Goal: Task Accomplishment & Management: Complete application form

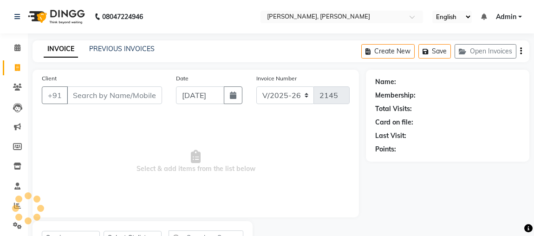
select select "4362"
select select "service"
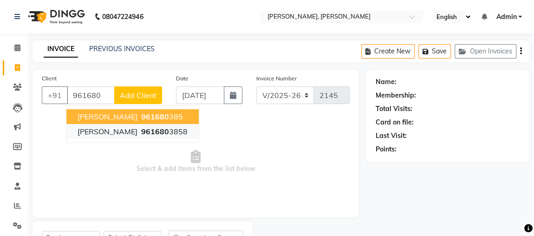
click at [166, 134] on span "961680" at bounding box center [155, 131] width 28 height 9
type input "9616803858"
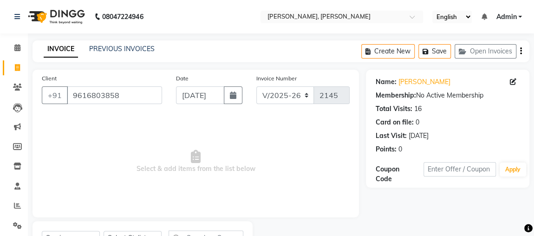
scroll to position [42, 0]
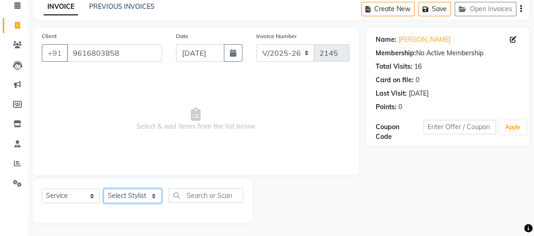
click at [141, 196] on select "Select Stylist [PERSON_NAME] anjali [PERSON_NAME] [PERSON_NAME] [PERSON_NAME] […" at bounding box center [133, 196] width 58 height 14
select select "85814"
click at [104, 189] on select "Select Stylist [PERSON_NAME] anjali [PERSON_NAME] [PERSON_NAME] [PERSON_NAME] […" at bounding box center [133, 196] width 58 height 14
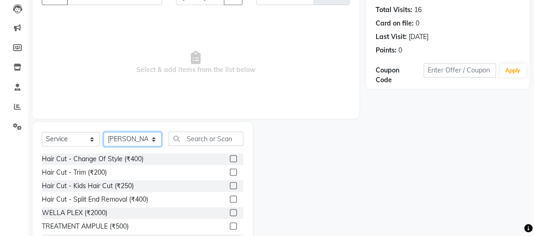
scroll to position [108, 0]
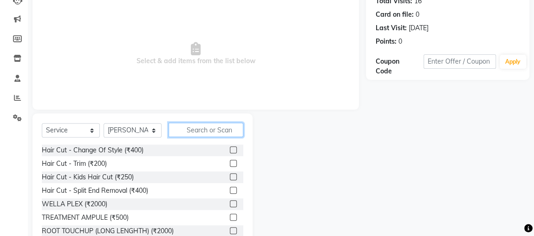
click at [218, 127] on input "text" at bounding box center [206, 130] width 75 height 14
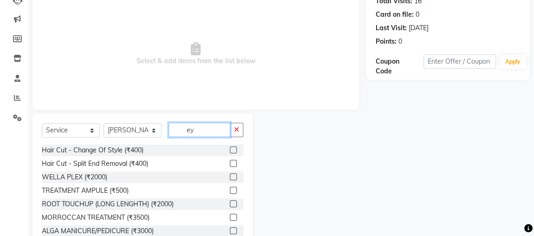
scroll to position [83, 0]
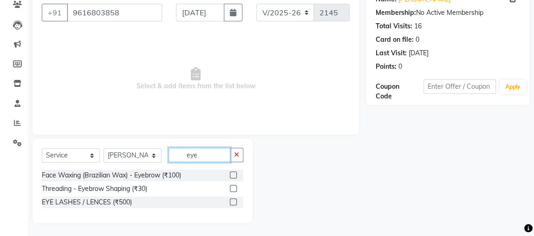
type input "eye"
click at [234, 187] on label at bounding box center [233, 188] width 7 height 7
click at [234, 187] on input "checkbox" at bounding box center [233, 189] width 6 height 6
checkbox input "true"
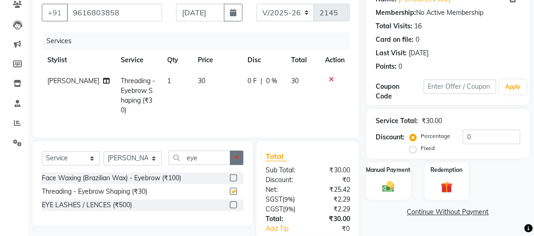
click at [240, 159] on button "button" at bounding box center [236, 158] width 13 height 14
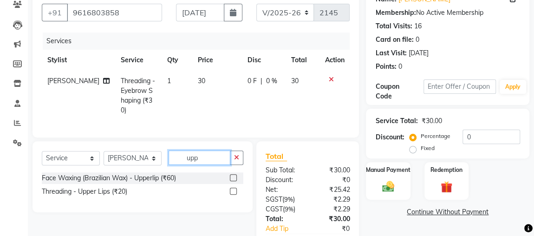
type input "upp"
click at [236, 188] on label at bounding box center [233, 191] width 7 height 7
click at [236, 189] on input "checkbox" at bounding box center [233, 192] width 6 height 6
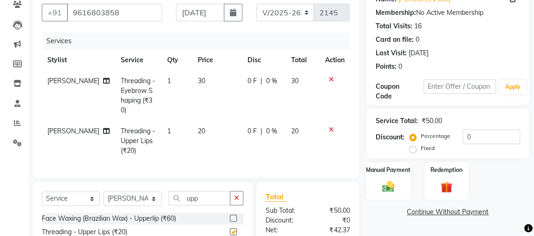
checkbox input "false"
click at [241, 194] on button "button" at bounding box center [236, 198] width 13 height 14
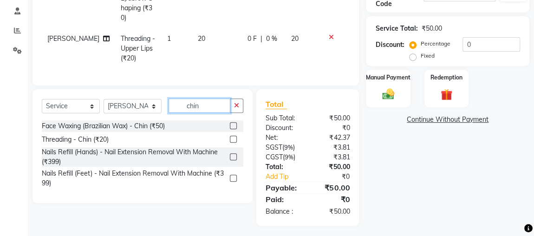
scroll to position [174, 0]
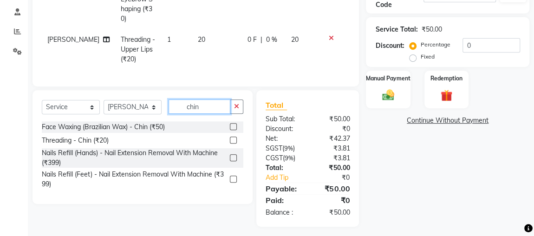
type input "chin"
click at [234, 125] on label at bounding box center [233, 126] width 7 height 7
click at [234, 125] on input "checkbox" at bounding box center [233, 127] width 6 height 6
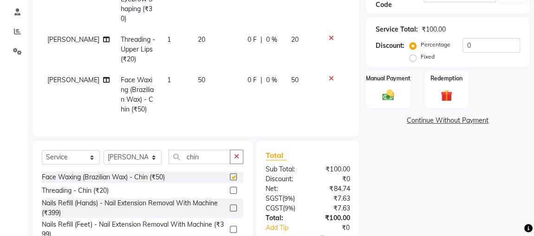
checkbox input "false"
click at [241, 151] on button "button" at bounding box center [236, 157] width 13 height 14
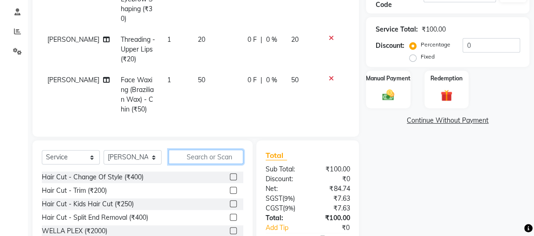
type input "f"
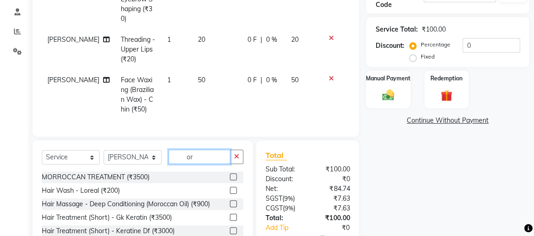
type input "o"
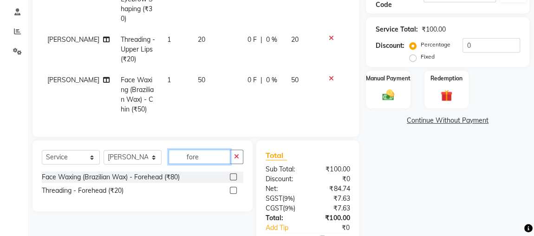
type input "fore"
click at [234, 187] on label at bounding box center [233, 190] width 7 height 7
click at [234, 188] on input "checkbox" at bounding box center [233, 191] width 6 height 6
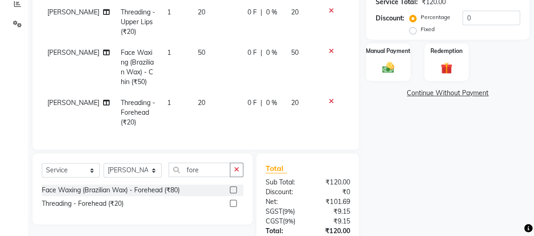
scroll to position [196, 0]
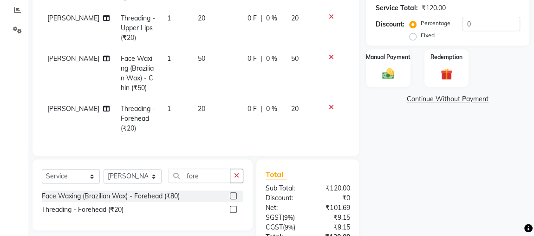
click at [236, 206] on label at bounding box center [233, 209] width 7 height 7
click at [236, 207] on input "checkbox" at bounding box center [233, 210] width 6 height 6
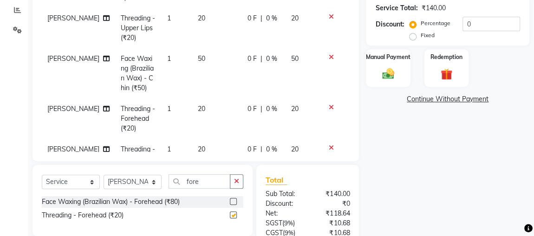
checkbox input "false"
click at [328, 54] on icon at bounding box center [330, 57] width 5 height 7
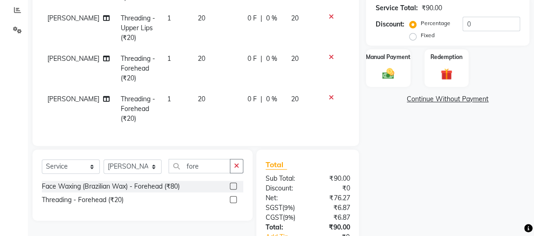
scroll to position [0, 7]
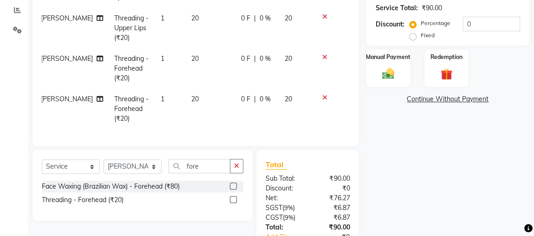
click at [253, 157] on div "Total Sub Total: ₹90.00 Discount: ₹0 Net: ₹76.27 SGST ( 9% ) ₹6.87 CGST ( 9% ) …" at bounding box center [309, 218] width 113 height 137
click at [238, 163] on icon "button" at bounding box center [236, 166] width 5 height 7
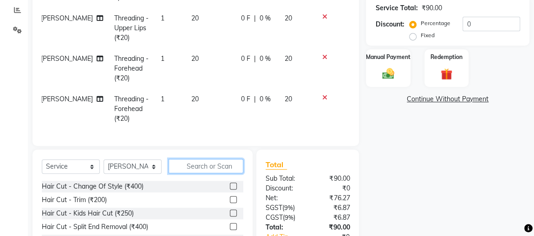
type input "g"
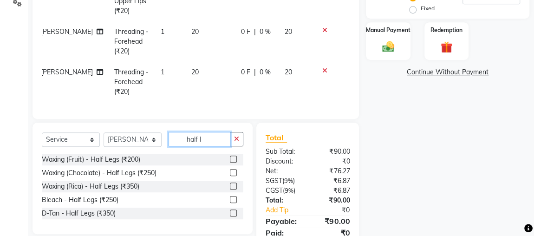
type input "half l"
click at [236, 183] on label at bounding box center [233, 186] width 7 height 7
click at [236, 184] on input "checkbox" at bounding box center [233, 187] width 6 height 6
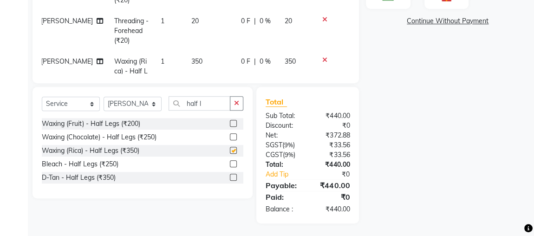
checkbox input "false"
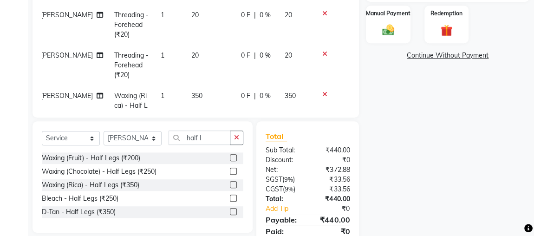
scroll to position [212, 0]
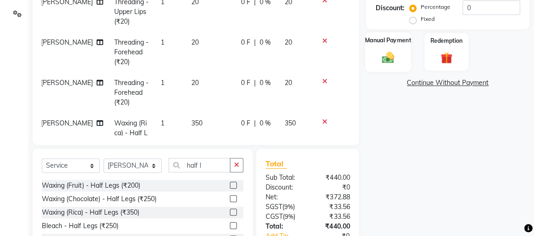
click at [398, 61] on div "Manual Payment" at bounding box center [388, 51] width 46 height 39
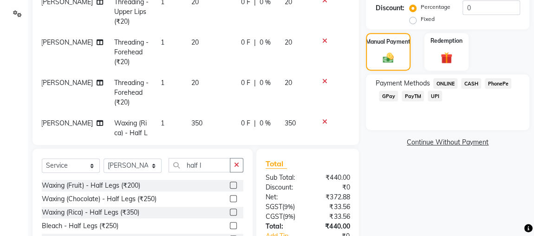
click at [448, 94] on div "Payment Methods ONLINE CASH PhonePe GPay PayTM UPI" at bounding box center [447, 90] width 145 height 25
click at [450, 86] on span "ONLINE" at bounding box center [445, 83] width 24 height 11
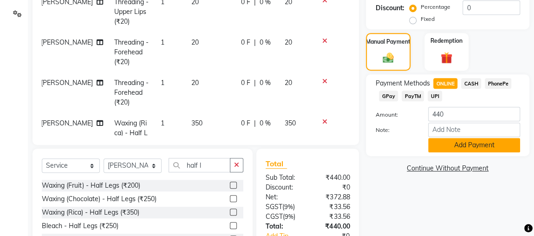
click at [466, 143] on button "Add Payment" at bounding box center [474, 145] width 92 height 14
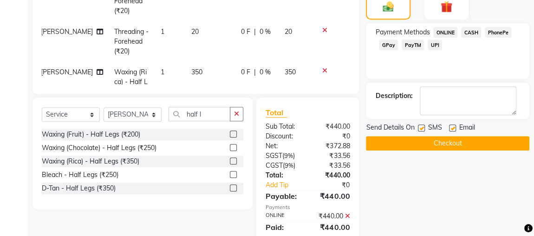
scroll to position [293, 0]
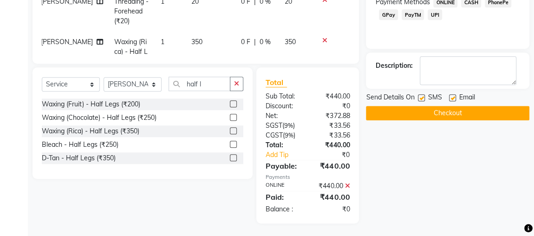
click at [472, 113] on button "Checkout" at bounding box center [448, 113] width 164 height 14
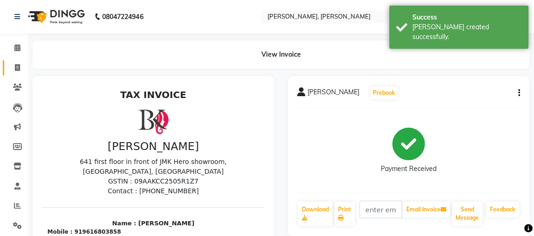
click at [23, 68] on span at bounding box center [17, 68] width 16 height 11
click at [17, 69] on icon at bounding box center [17, 67] width 5 height 7
select select "service"
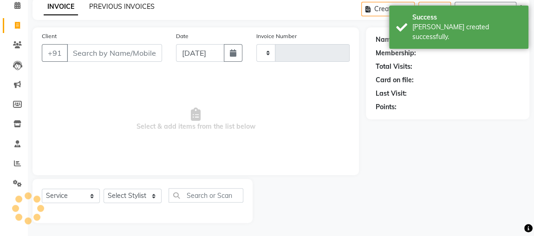
click at [123, 9] on link "PREVIOUS INVOICES" at bounding box center [122, 6] width 66 height 8
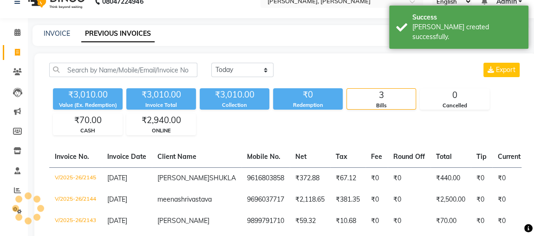
scroll to position [42, 0]
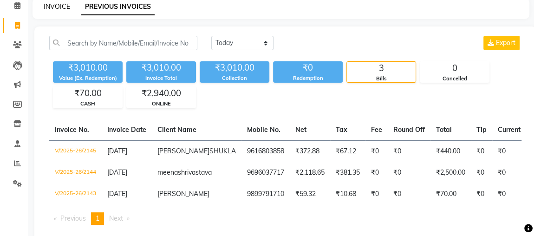
click at [60, 8] on link "INVOICE" at bounding box center [57, 6] width 26 height 8
select select "service"
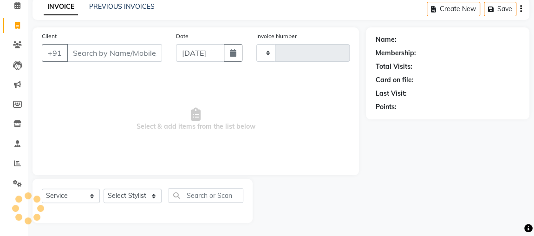
type input "2146"
select select "4362"
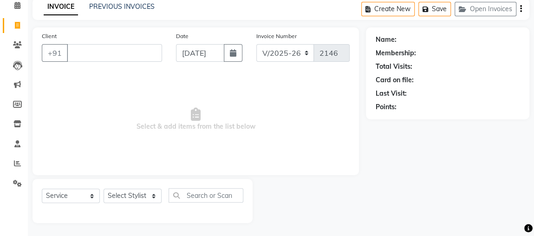
click at [142, 49] on input "Client" at bounding box center [114, 53] width 95 height 18
click at [117, 52] on input "Client" at bounding box center [114, 53] width 95 height 18
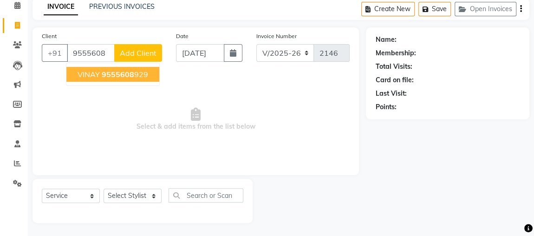
click at [146, 71] on ngb-highlight "9555608 929" at bounding box center [125, 74] width 46 height 9
type input "9555608929"
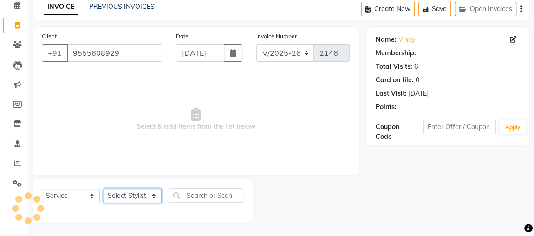
click at [151, 199] on select "Select Stylist [PERSON_NAME] anjali [PERSON_NAME] [PERSON_NAME] [PERSON_NAME] […" at bounding box center [133, 196] width 58 height 14
select select "23892"
click at [104, 189] on select "Select Stylist [PERSON_NAME] anjali [PERSON_NAME] [PERSON_NAME] [PERSON_NAME] […" at bounding box center [133, 196] width 58 height 14
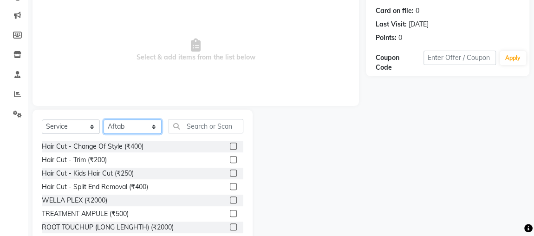
scroll to position [112, 0]
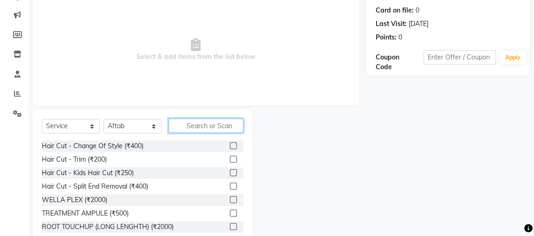
click at [227, 124] on input "text" at bounding box center [206, 125] width 75 height 14
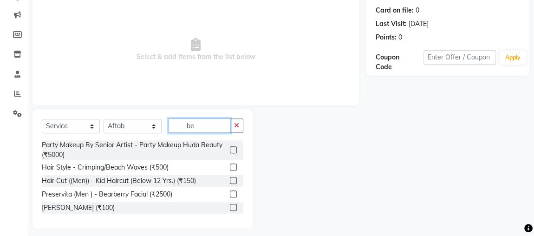
type input "be"
click at [240, 204] on div at bounding box center [236, 208] width 13 height 12
click at [235, 206] on label at bounding box center [233, 207] width 7 height 7
click at [235, 206] on input "checkbox" at bounding box center [233, 208] width 6 height 6
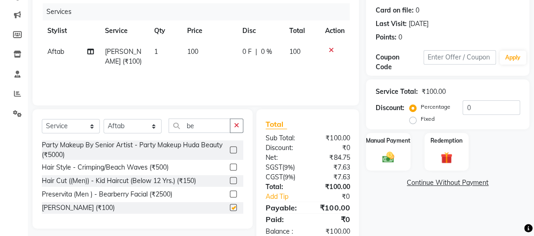
checkbox input "false"
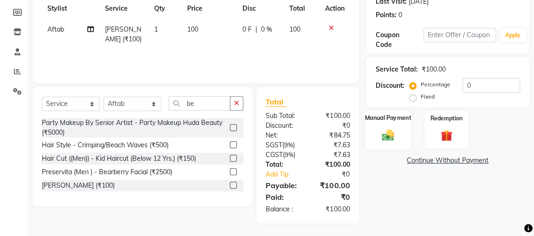
click at [379, 141] on div "Manual Payment" at bounding box center [388, 129] width 46 height 39
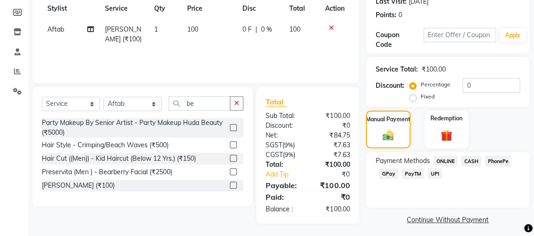
click at [449, 161] on span "ONLINE" at bounding box center [445, 161] width 24 height 11
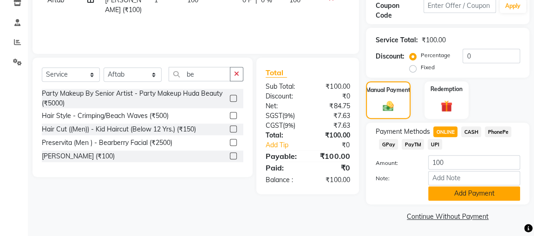
click at [490, 193] on button "Add Payment" at bounding box center [474, 193] width 92 height 14
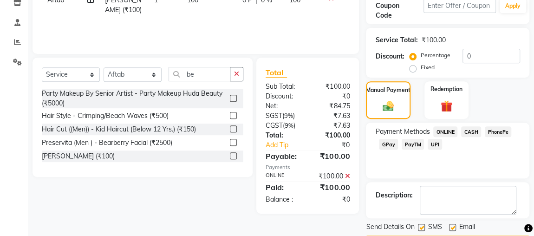
scroll to position [190, 0]
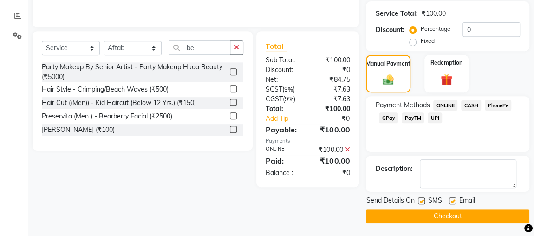
click at [503, 221] on button "Checkout" at bounding box center [448, 216] width 164 height 14
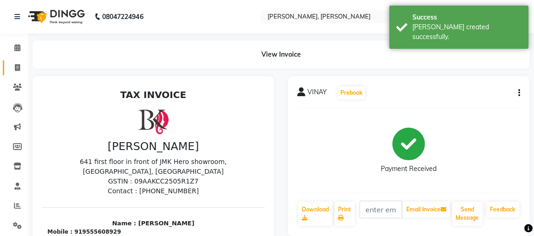
click at [20, 74] on link "Invoice" at bounding box center [14, 67] width 22 height 15
select select "service"
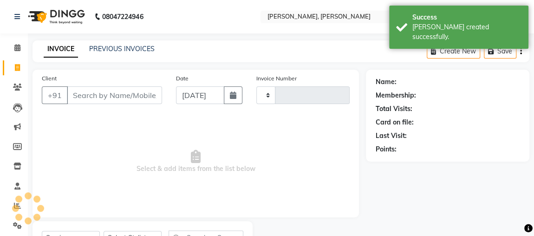
type input "2147"
select select "4362"
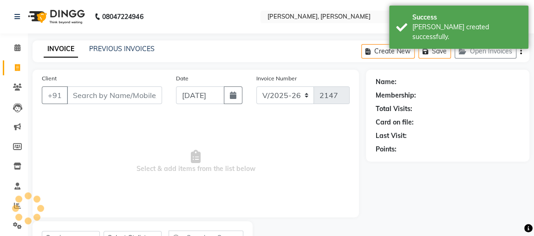
scroll to position [42, 0]
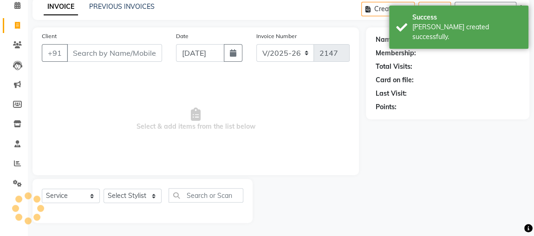
click at [145, 48] on input "Client" at bounding box center [114, 53] width 95 height 18
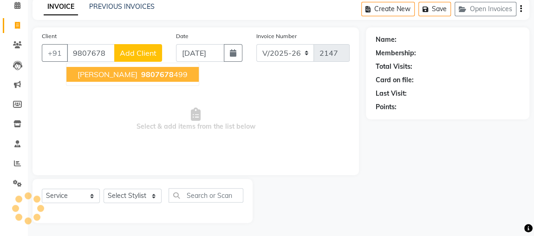
click at [156, 75] on ngb-highlight "9807678 499" at bounding box center [163, 74] width 48 height 9
type input "9807678499"
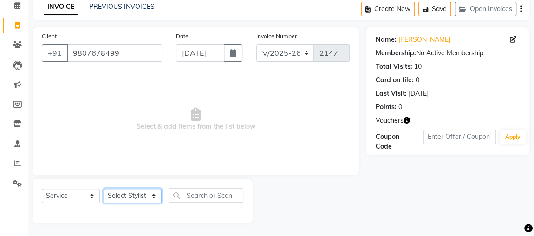
click at [149, 193] on select "Select Stylist [PERSON_NAME] anjali [PERSON_NAME] [PERSON_NAME] [PERSON_NAME] […" at bounding box center [133, 196] width 58 height 14
select select "33501"
click at [104, 189] on select "Select Stylist [PERSON_NAME] anjali [PERSON_NAME] [PERSON_NAME] [PERSON_NAME] […" at bounding box center [133, 196] width 58 height 14
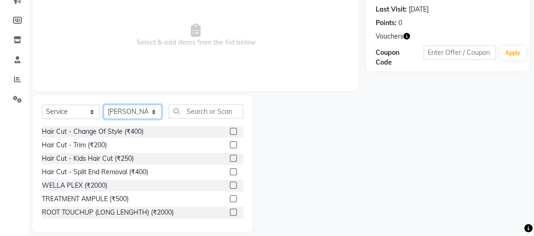
scroll to position [135, 0]
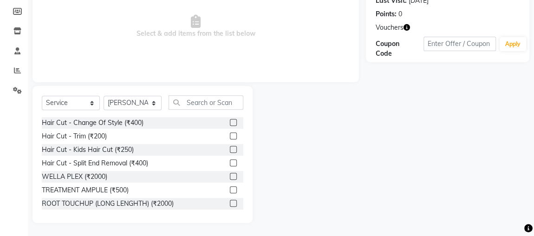
click at [230, 137] on label at bounding box center [233, 135] width 7 height 7
click at [230, 137] on input "checkbox" at bounding box center [233, 136] width 6 height 6
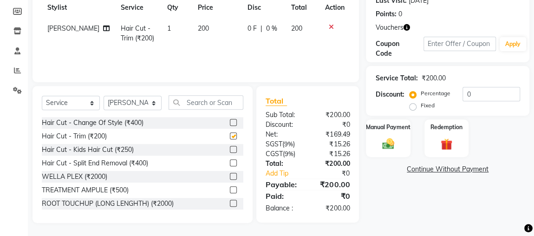
checkbox input "false"
click at [391, 137] on img at bounding box center [388, 144] width 20 height 14
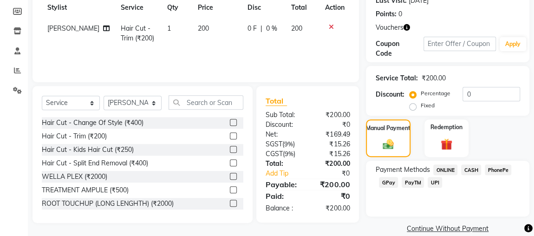
click at [448, 169] on span "ONLINE" at bounding box center [445, 169] width 24 height 11
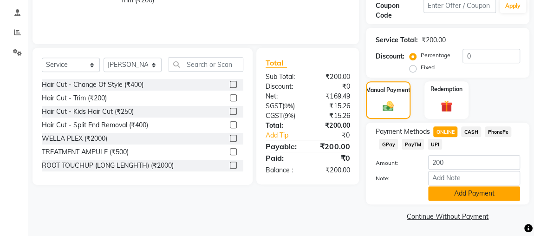
click at [482, 197] on button "Add Payment" at bounding box center [474, 193] width 92 height 14
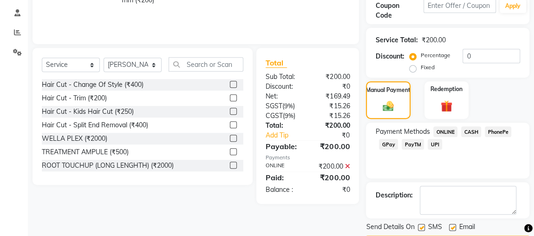
scroll to position [200, 0]
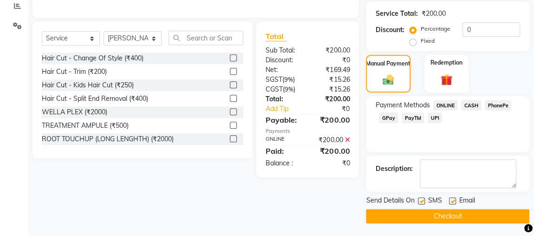
click at [488, 210] on button "Checkout" at bounding box center [448, 216] width 164 height 14
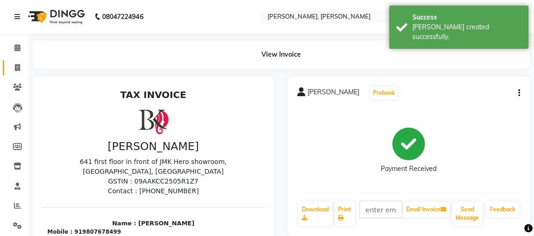
click at [12, 72] on span at bounding box center [17, 68] width 16 height 11
select select "service"
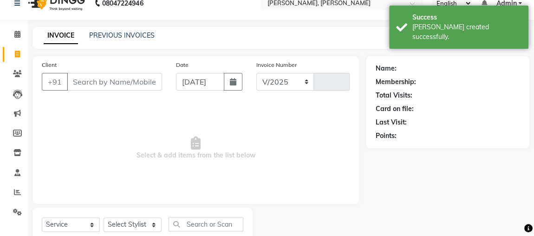
select select "4362"
type input "2148"
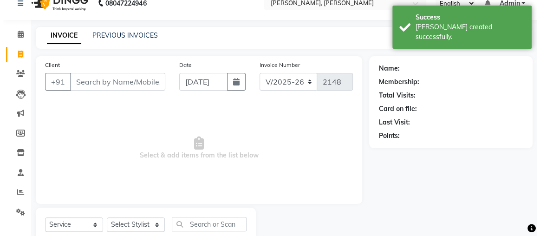
scroll to position [42, 0]
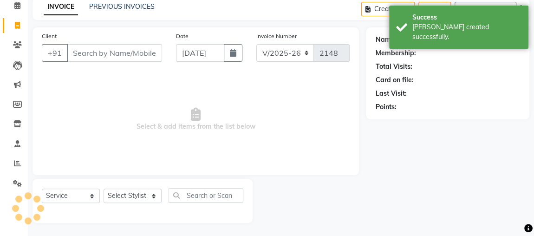
click at [109, 57] on input "Client" at bounding box center [114, 53] width 95 height 18
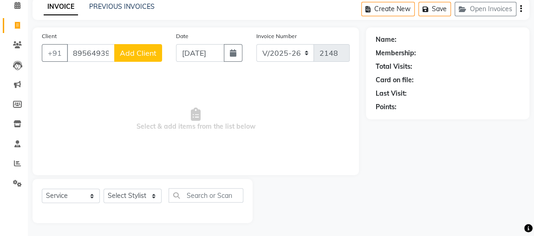
type input "8956493902"
click at [150, 54] on span "Add Client" at bounding box center [138, 52] width 37 height 9
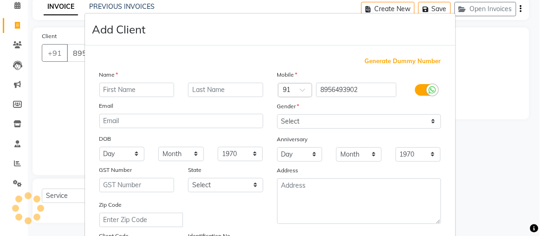
click at [148, 58] on div "Generate Dummy Number" at bounding box center [270, 61] width 342 height 9
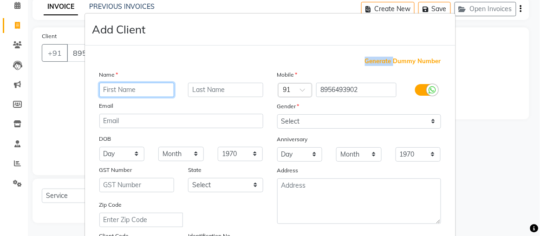
click at [151, 93] on input "text" at bounding box center [136, 90] width 75 height 14
type input "[PERSON_NAME]"
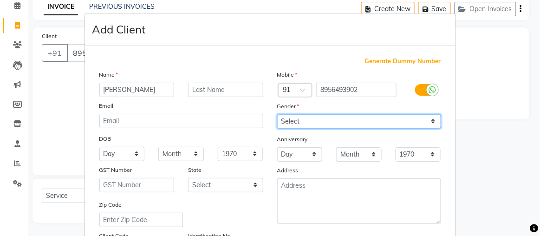
click at [302, 119] on select "Select [DEMOGRAPHIC_DATA] [DEMOGRAPHIC_DATA] Other Prefer Not To Say" at bounding box center [359, 121] width 164 height 14
select select "[DEMOGRAPHIC_DATA]"
click at [277, 114] on select "Select [DEMOGRAPHIC_DATA] [DEMOGRAPHIC_DATA] Other Prefer Not To Say" at bounding box center [359, 121] width 164 height 14
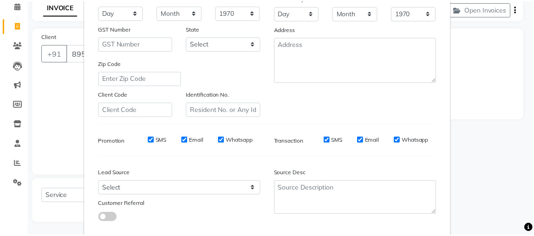
scroll to position [190, 0]
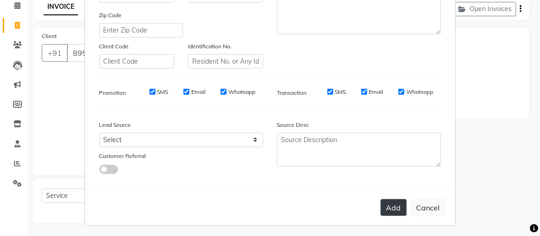
click at [391, 203] on button "Add" at bounding box center [394, 207] width 26 height 17
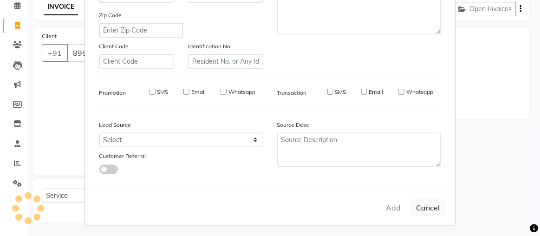
select select
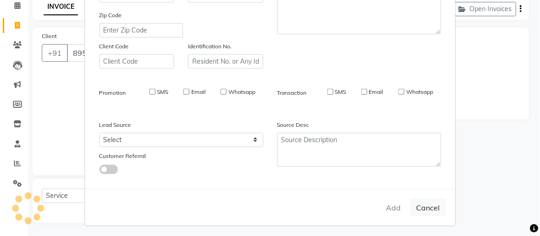
select select
checkbox input "false"
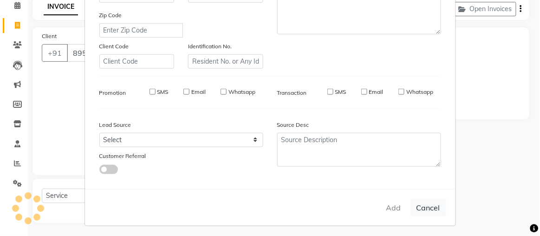
checkbox input "false"
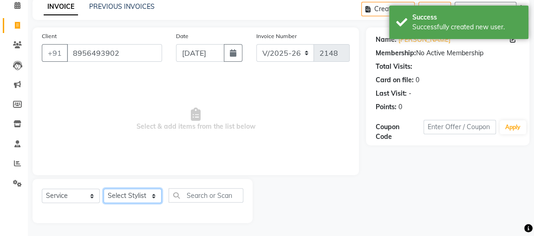
click at [149, 201] on select "Select Stylist [PERSON_NAME] anjali [PERSON_NAME] [PERSON_NAME] [PERSON_NAME] […" at bounding box center [133, 196] width 58 height 14
select select "23892"
click at [104, 189] on select "Select Stylist [PERSON_NAME] anjali [PERSON_NAME] [PERSON_NAME] [PERSON_NAME] […" at bounding box center [133, 196] width 58 height 14
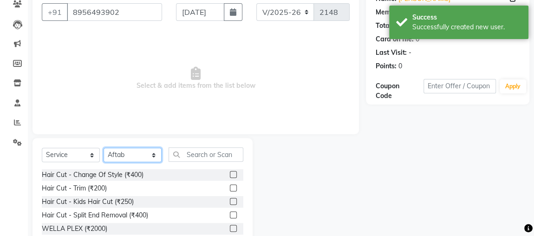
scroll to position [84, 0]
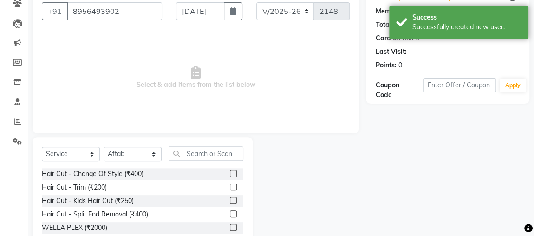
click at [230, 186] on label at bounding box center [233, 187] width 7 height 7
click at [230, 186] on input "checkbox" at bounding box center [233, 187] width 6 height 6
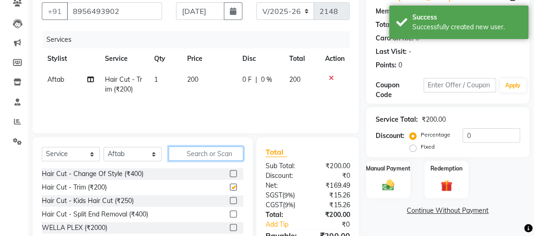
click at [234, 151] on input "text" at bounding box center [206, 153] width 75 height 14
checkbox input "false"
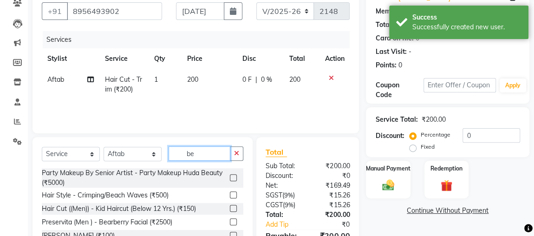
scroll to position [134, 0]
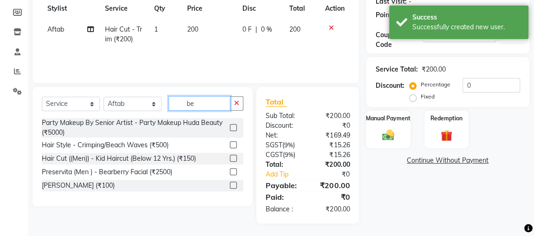
type input "be"
click at [233, 187] on label at bounding box center [233, 185] width 7 height 7
click at [233, 187] on input "checkbox" at bounding box center [233, 186] width 6 height 6
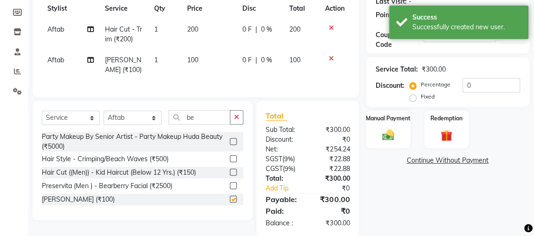
checkbox input "false"
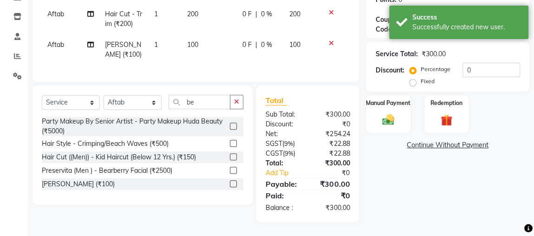
scroll to position [151, 0]
click at [382, 112] on img at bounding box center [388, 119] width 20 height 14
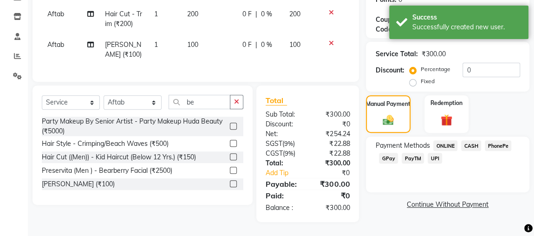
click at [445, 148] on span "ONLINE" at bounding box center [445, 145] width 24 height 11
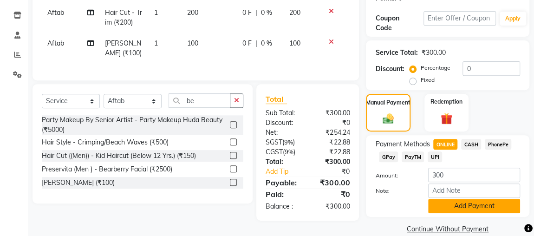
click at [472, 210] on button "Add Payment" at bounding box center [474, 206] width 92 height 14
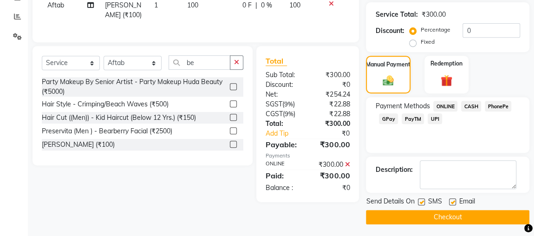
scroll to position [190, 0]
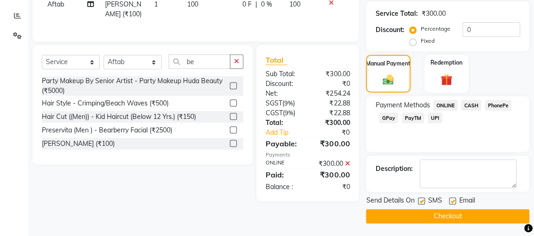
click at [476, 213] on button "Checkout" at bounding box center [448, 216] width 164 height 14
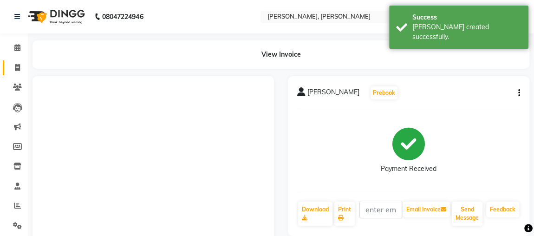
click at [15, 72] on span at bounding box center [17, 68] width 16 height 11
select select "service"
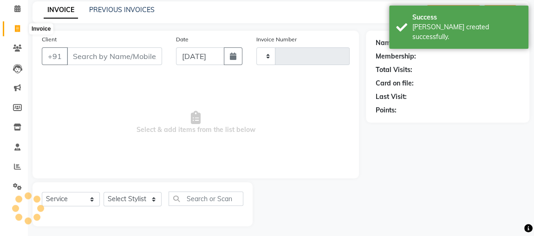
type input "2149"
select select "4362"
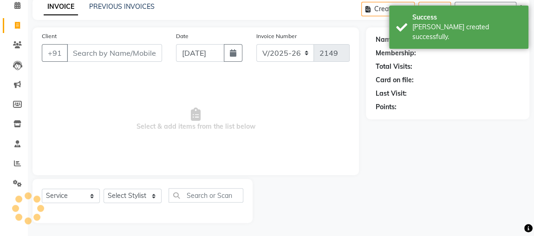
click at [130, 54] on input "Client" at bounding box center [114, 53] width 95 height 18
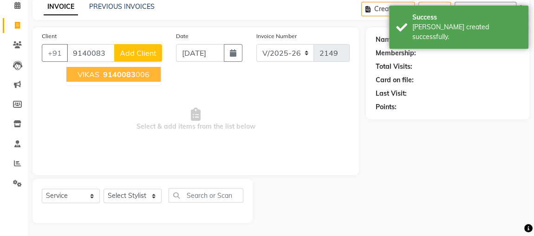
click at [145, 74] on ngb-highlight "9140083 006" at bounding box center [125, 74] width 48 height 9
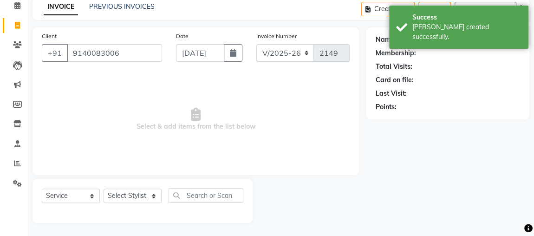
type input "9140083006"
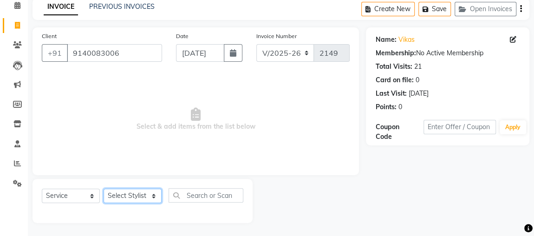
click at [151, 201] on select "Select Stylist [PERSON_NAME] anjali [PERSON_NAME] [PERSON_NAME] [PERSON_NAME] […" at bounding box center [133, 196] width 58 height 14
select select "33501"
click at [104, 189] on select "Select Stylist [PERSON_NAME] anjali [PERSON_NAME] [PERSON_NAME] [PERSON_NAME] […" at bounding box center [133, 196] width 58 height 14
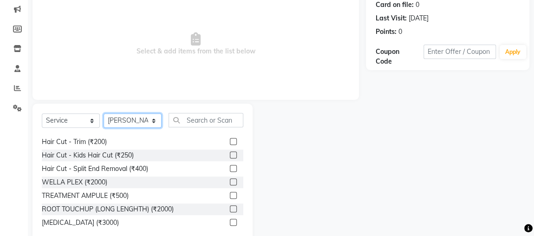
scroll to position [0, 0]
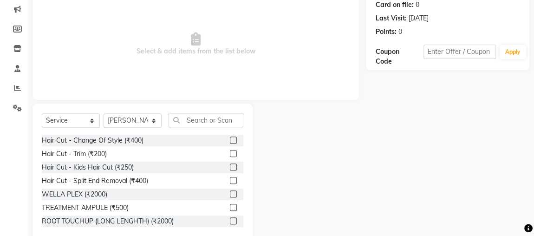
click at [230, 151] on label at bounding box center [233, 153] width 7 height 7
click at [230, 151] on input "checkbox" at bounding box center [233, 154] width 6 height 6
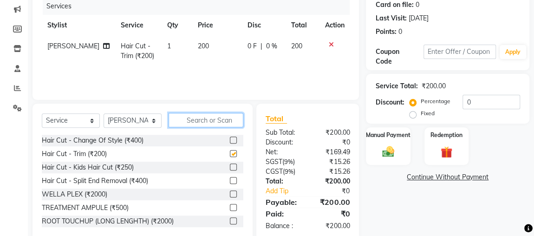
click at [231, 123] on input "text" at bounding box center [206, 120] width 75 height 14
checkbox input "false"
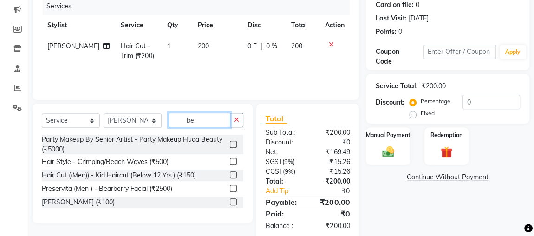
type input "be"
click at [235, 201] on label at bounding box center [233, 201] width 7 height 7
click at [235, 201] on input "checkbox" at bounding box center [233, 202] width 6 height 6
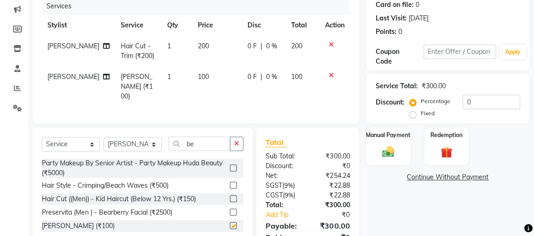
checkbox input "false"
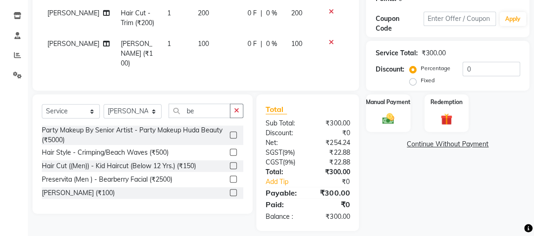
scroll to position [152, 0]
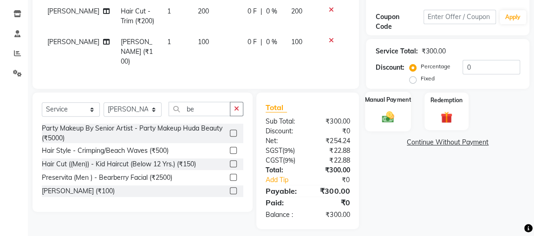
click at [387, 113] on img at bounding box center [388, 117] width 20 height 14
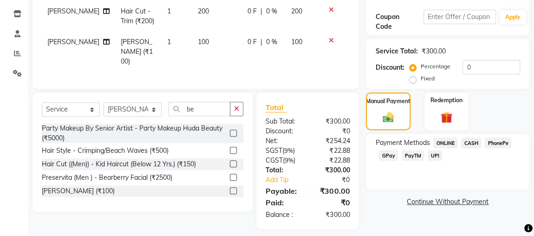
click at [452, 139] on span "ONLINE" at bounding box center [445, 143] width 24 height 11
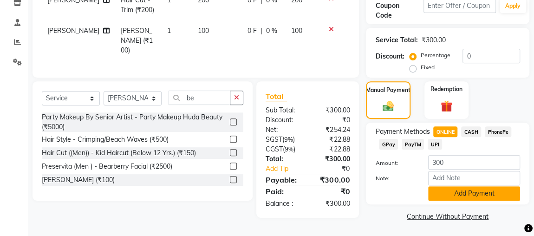
click at [482, 198] on button "Add Payment" at bounding box center [474, 193] width 92 height 14
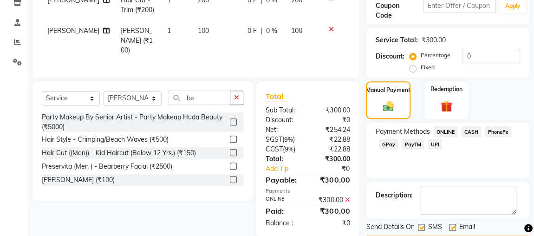
scroll to position [190, 0]
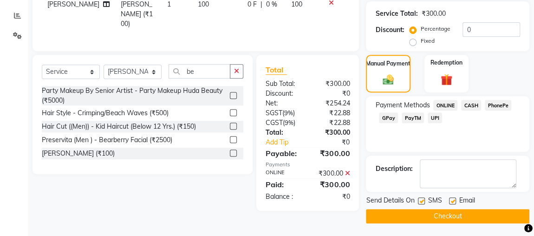
click at [484, 215] on button "Checkout" at bounding box center [448, 216] width 164 height 14
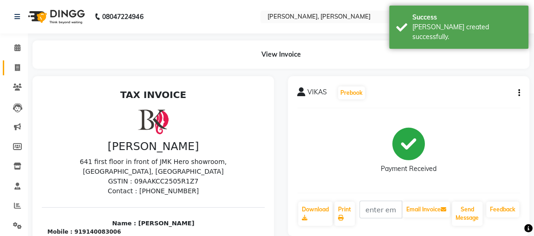
click at [19, 68] on icon at bounding box center [17, 67] width 5 height 7
select select "service"
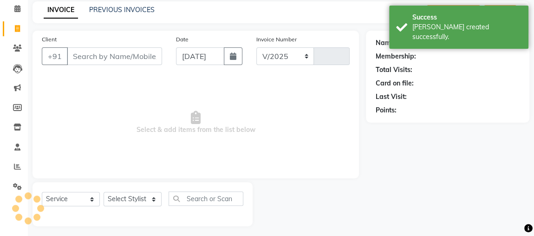
select select "4362"
type input "2150"
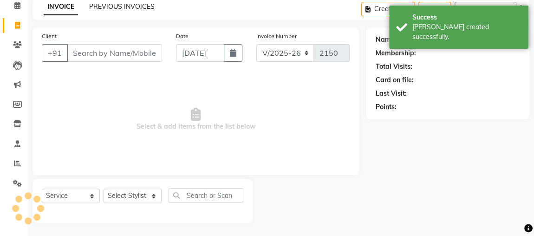
click at [124, 7] on link "PREVIOUS INVOICES" at bounding box center [122, 6] width 66 height 8
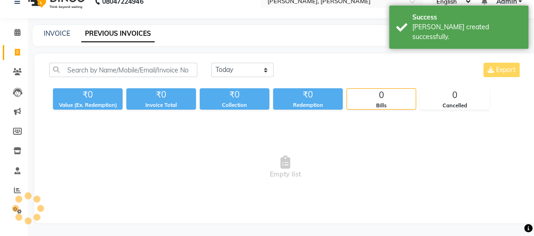
scroll to position [42, 0]
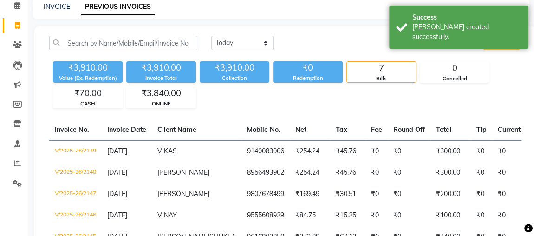
click at [49, 4] on link "INVOICE" at bounding box center [57, 6] width 26 height 8
select select "4362"
select select "service"
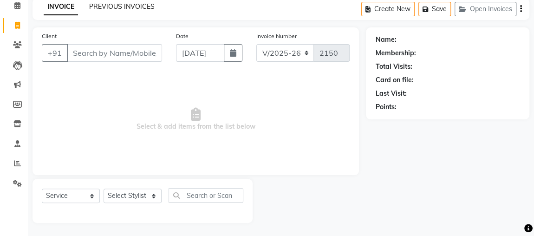
click at [140, 6] on link "PREVIOUS INVOICES" at bounding box center [122, 6] width 66 height 8
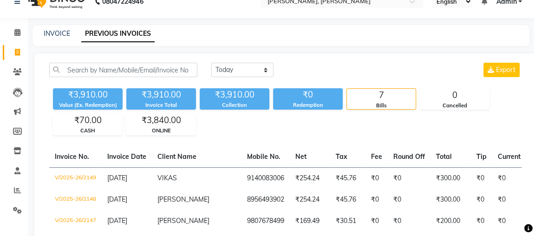
scroll to position [42, 0]
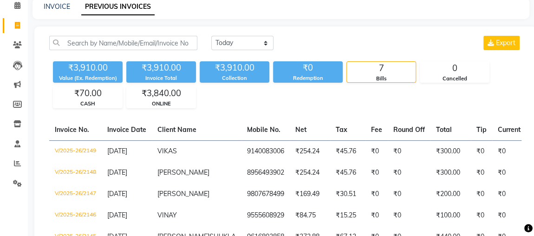
click at [59, 16] on div "INVOICE PREVIOUS INVOICES" at bounding box center [281, 8] width 497 height 21
click at [64, 7] on link "INVOICE" at bounding box center [57, 6] width 26 height 8
select select "service"
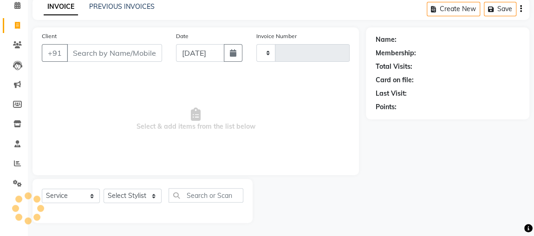
type input "2150"
select select "4362"
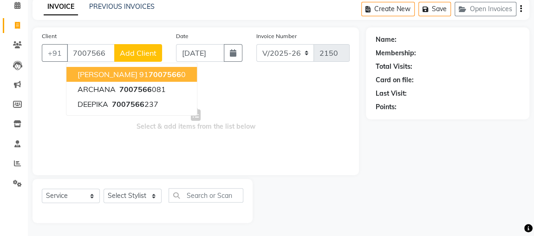
click at [173, 75] on span "7007566" at bounding box center [165, 74] width 33 height 9
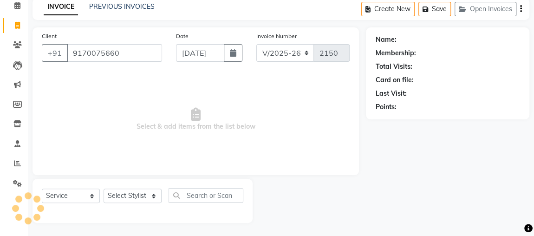
type input "9170075660"
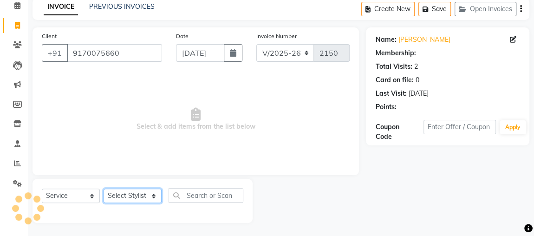
click at [153, 195] on select "Select Stylist [PERSON_NAME] anjali [PERSON_NAME] [PERSON_NAME] [PERSON_NAME] […" at bounding box center [133, 196] width 58 height 14
select select "85750"
click at [104, 189] on select "Select Stylist [PERSON_NAME] anjali [PERSON_NAME] [PERSON_NAME] [PERSON_NAME] […" at bounding box center [133, 196] width 58 height 14
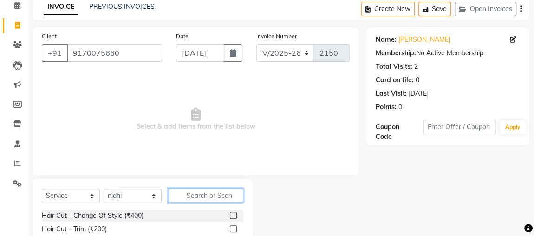
click at [193, 197] on input "text" at bounding box center [206, 195] width 75 height 14
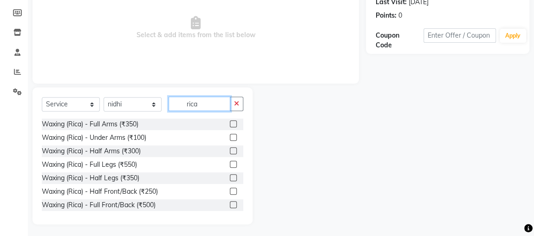
scroll to position [135, 0]
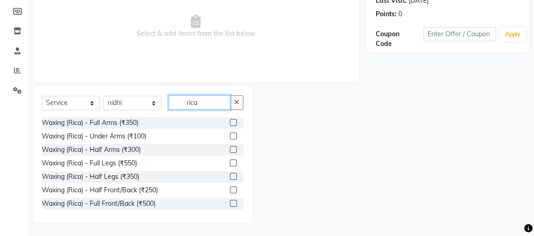
type input "rica"
click at [230, 121] on label at bounding box center [233, 122] width 7 height 7
click at [230, 121] on input "checkbox" at bounding box center [233, 123] width 6 height 6
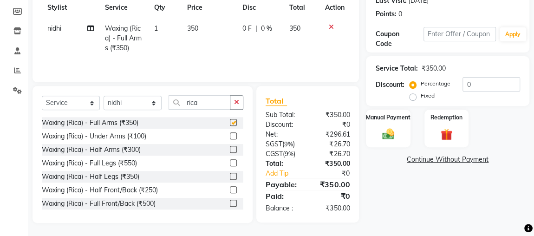
checkbox input "false"
click at [230, 175] on label at bounding box center [233, 176] width 7 height 7
click at [230, 175] on input "checkbox" at bounding box center [233, 177] width 6 height 6
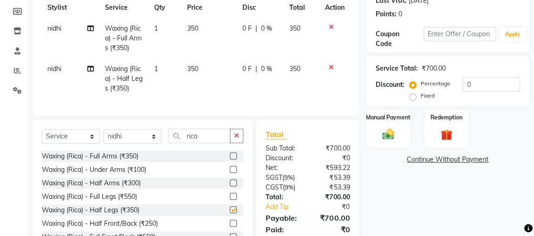
checkbox input "false"
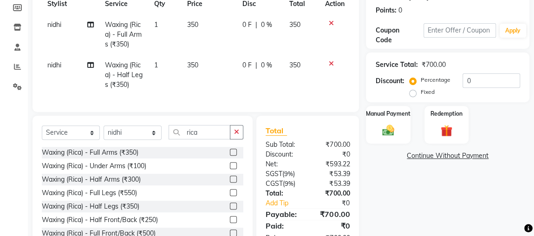
scroll to position [143, 0]
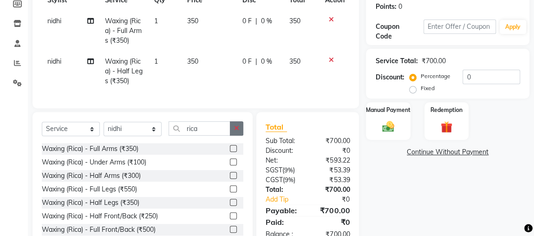
click at [235, 131] on icon "button" at bounding box center [236, 128] width 5 height 7
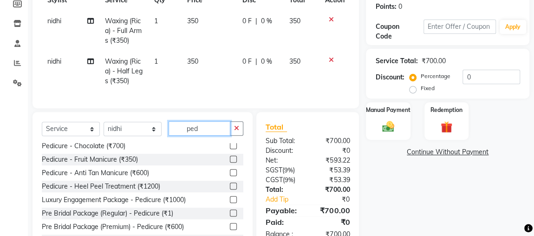
scroll to position [41, 0]
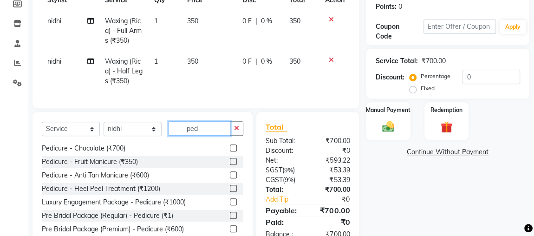
type input "ped"
click at [230, 165] on label at bounding box center [233, 161] width 7 height 7
click at [230, 165] on input "checkbox" at bounding box center [233, 162] width 6 height 6
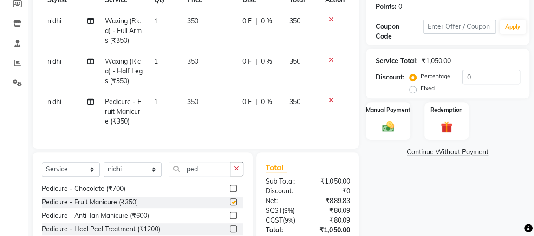
checkbox input "false"
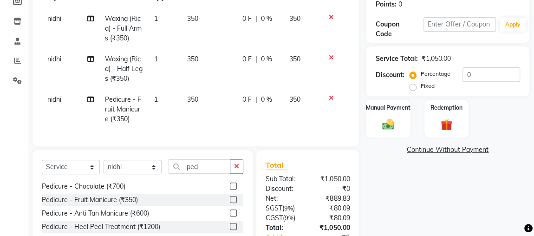
scroll to position [148, 0]
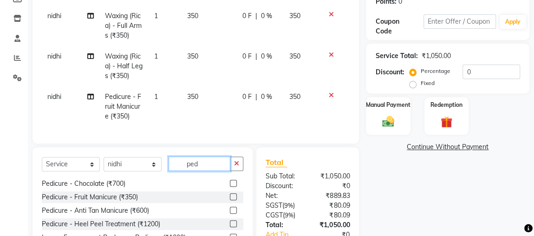
click at [216, 171] on input "ped" at bounding box center [200, 164] width 62 height 14
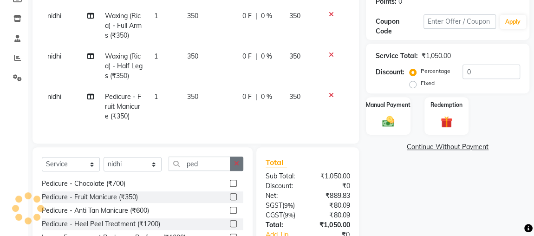
click at [234, 167] on icon "button" at bounding box center [236, 163] width 5 height 7
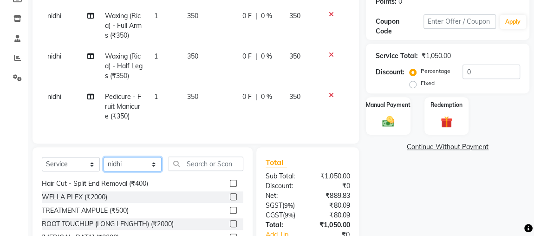
click at [155, 169] on select "Select Stylist [PERSON_NAME] anjali [PERSON_NAME] [PERSON_NAME] [PERSON_NAME] […" at bounding box center [133, 164] width 58 height 14
select select "32641"
click at [104, 163] on select "Select Stylist [PERSON_NAME] anjali [PERSON_NAME] [PERSON_NAME] [PERSON_NAME] […" at bounding box center [133, 164] width 58 height 14
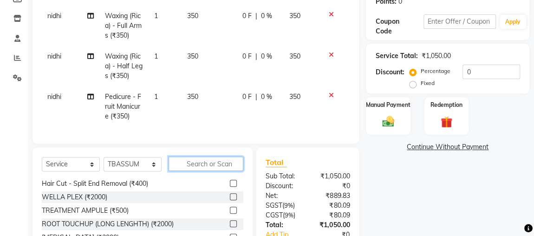
click at [204, 171] on input "text" at bounding box center [206, 164] width 75 height 14
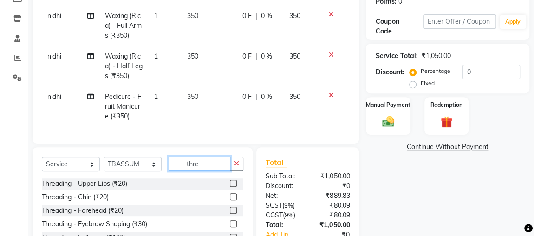
scroll to position [38, 0]
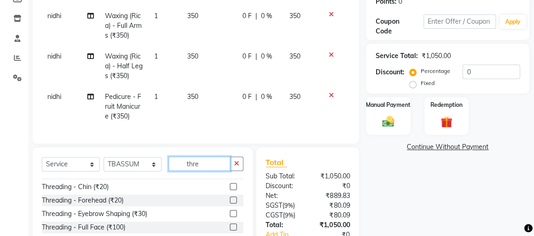
type input "thre"
click at [230, 217] on label at bounding box center [233, 213] width 7 height 7
click at [230, 217] on input "checkbox" at bounding box center [233, 214] width 6 height 6
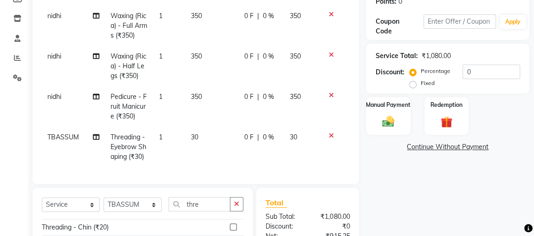
checkbox input "false"
click at [235, 207] on icon "button" at bounding box center [236, 204] width 5 height 7
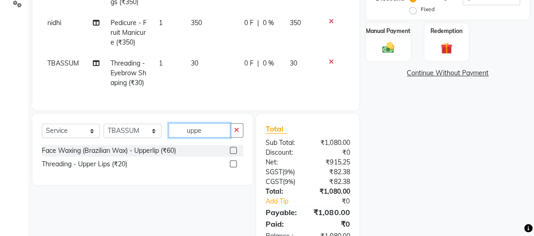
scroll to position [222, 0]
type input "uppe"
click at [234, 153] on label at bounding box center [233, 149] width 7 height 7
click at [234, 153] on input "checkbox" at bounding box center [233, 150] width 6 height 6
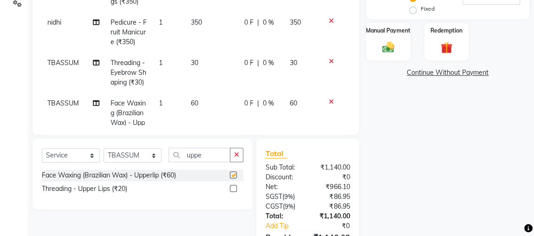
checkbox input "false"
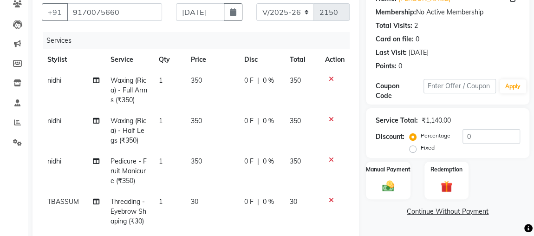
scroll to position [83, 0]
click at [398, 182] on div "Manual Payment" at bounding box center [388, 180] width 46 height 39
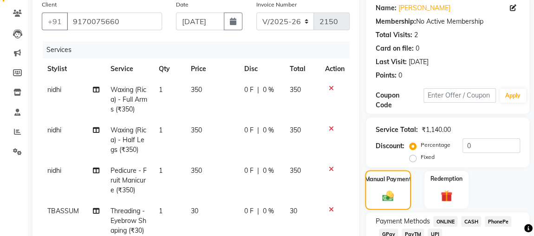
scroll to position [104, 0]
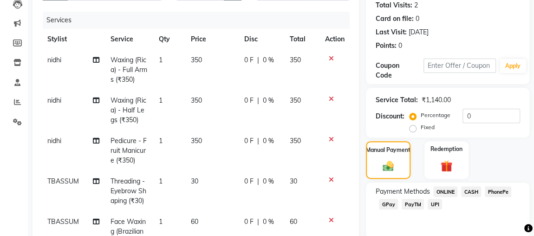
click at [193, 98] on span "350" at bounding box center [196, 100] width 11 height 8
select select "85750"
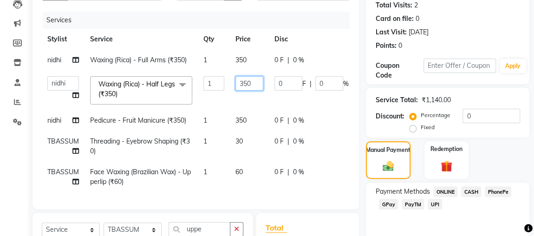
click at [257, 82] on input "350" at bounding box center [250, 83] width 28 height 14
type input "3"
type input "450"
click at [242, 122] on tbody "[PERSON_NAME] Waxing (Rica) - Full Arms (₹350) 1 350 0 F | 0 % 350 [PERSON_NAME…" at bounding box center [227, 121] width 370 height 143
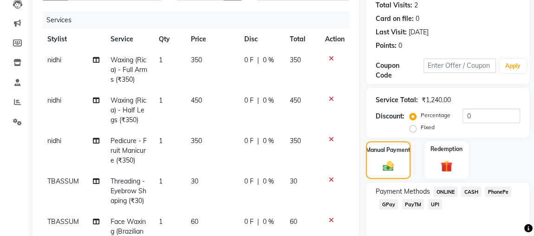
click at [204, 137] on td "350" at bounding box center [211, 151] width 53 height 40
select select "85750"
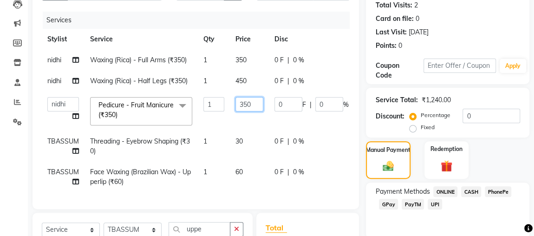
click at [256, 106] on input "350" at bounding box center [250, 104] width 28 height 14
type input "3"
type input "400"
click at [245, 136] on tbody "[PERSON_NAME] Waxing (Rica) - Full Arms (₹350) 1 350 0 F | 0 % 350 [PERSON_NAME…" at bounding box center [227, 121] width 370 height 143
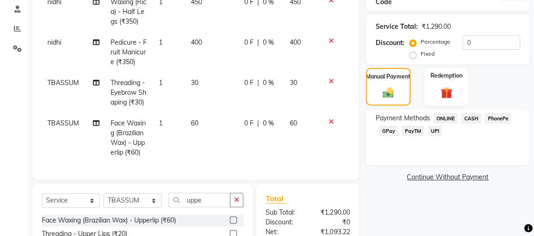
scroll to position [174, 0]
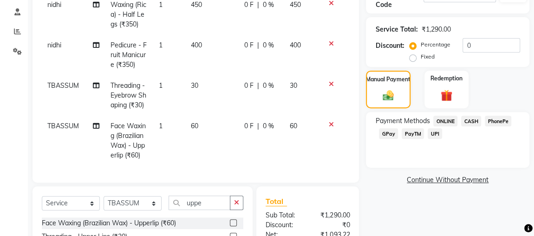
click at [420, 57] on label "Fixed" at bounding box center [427, 56] width 14 height 8
click at [414, 57] on input "Fixed" at bounding box center [415, 56] width 7 height 7
radio input "true"
click at [489, 48] on input "0" at bounding box center [492, 45] width 58 height 14
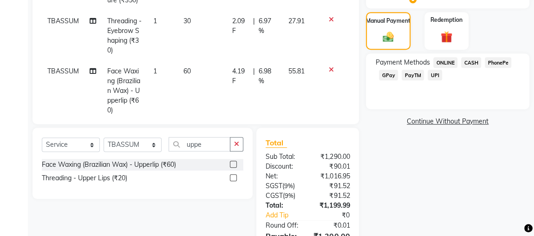
scroll to position [231, 0]
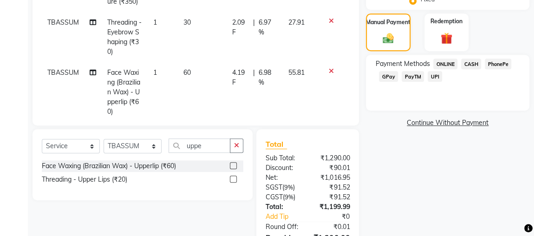
type input "90"
click at [471, 63] on span "CASH" at bounding box center [471, 64] width 20 height 11
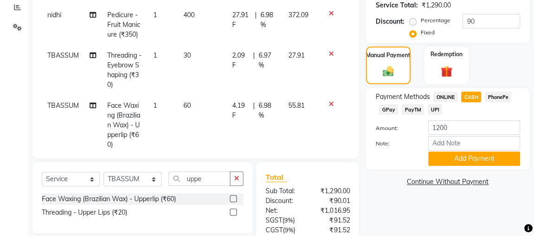
scroll to position [197, 0]
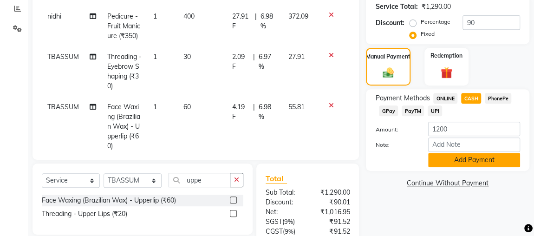
click at [486, 159] on button "Add Payment" at bounding box center [474, 160] width 92 height 14
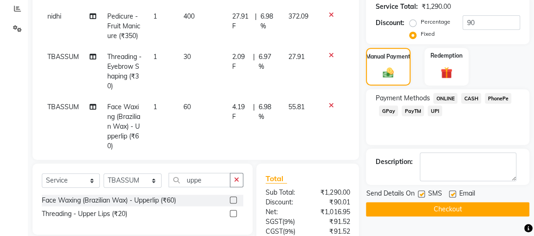
scroll to position [70, 0]
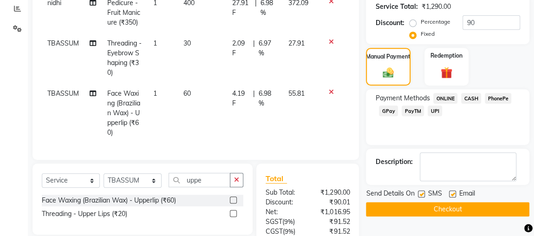
click at [484, 203] on button "Checkout" at bounding box center [448, 209] width 164 height 14
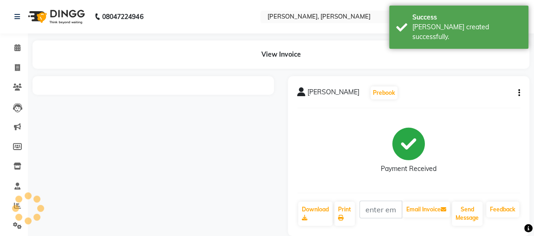
select select "service"
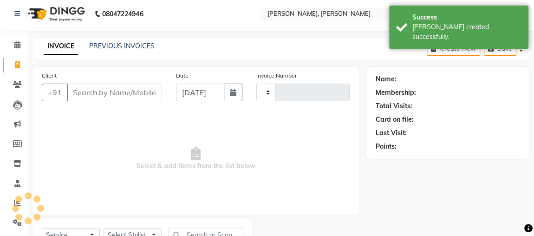
scroll to position [42, 0]
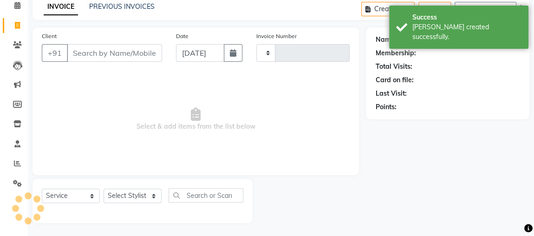
type input "2151"
select select "4362"
click at [134, 9] on link "PREVIOUS INVOICES" at bounding box center [122, 6] width 66 height 8
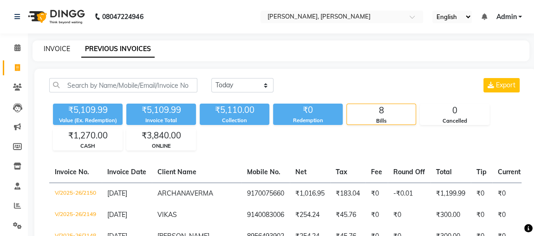
click at [66, 51] on link "INVOICE" at bounding box center [57, 49] width 26 height 8
select select "service"
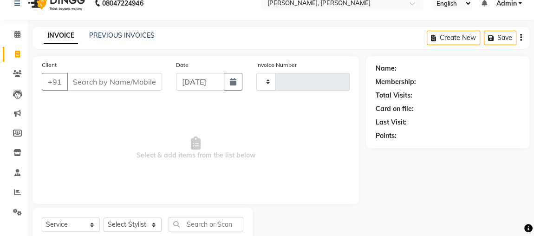
type input "2151"
select select "4362"
